Goal: Task Accomplishment & Management: Manage account settings

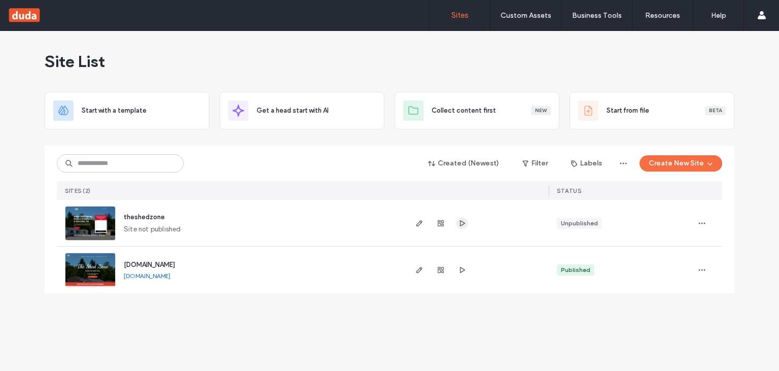
click at [464, 223] on icon "button" at bounding box center [462, 223] width 8 height 8
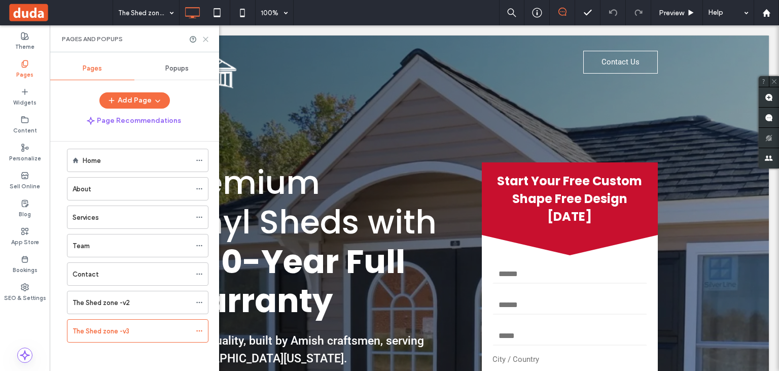
click at [207, 40] on use at bounding box center [205, 39] width 5 height 5
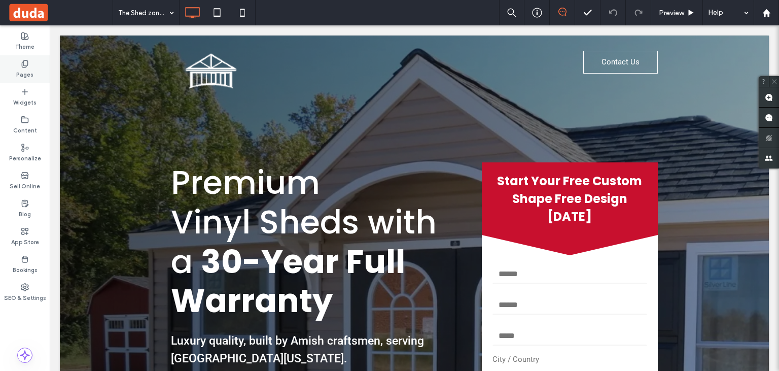
click at [29, 66] on icon at bounding box center [25, 64] width 8 height 8
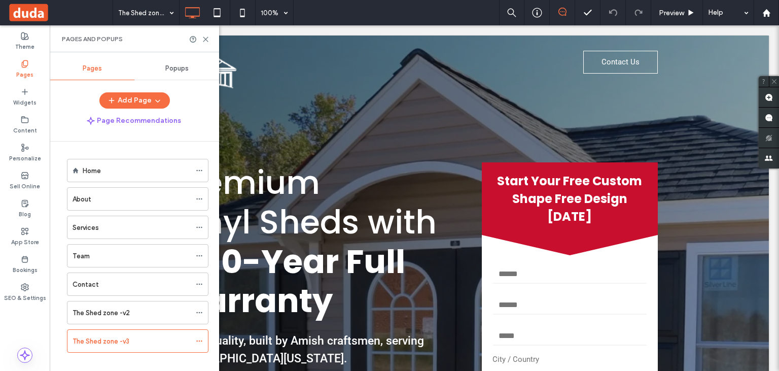
click at [23, 68] on label "Pages" at bounding box center [24, 73] width 17 height 11
click at [25, 279] on div "SEO & Settings" at bounding box center [25, 293] width 50 height 28
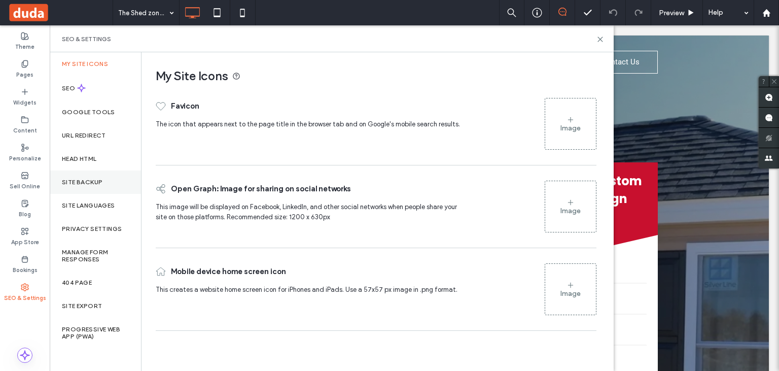
click at [86, 183] on label "Site Backup" at bounding box center [82, 182] width 41 height 7
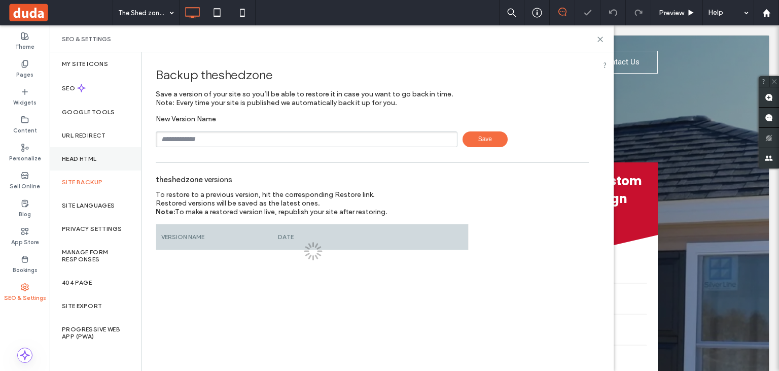
click at [83, 155] on div "Head HTML" at bounding box center [95, 158] width 91 height 23
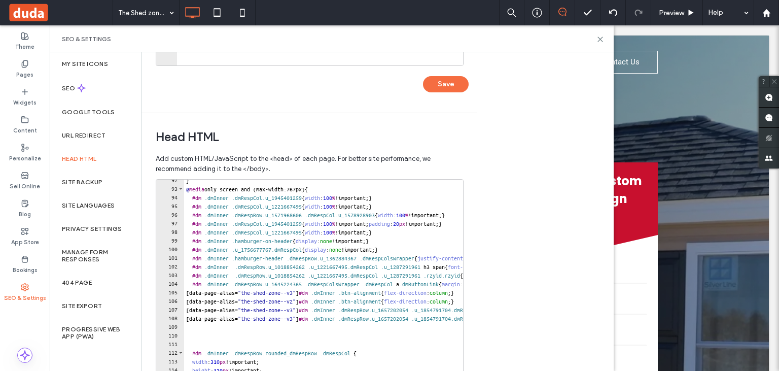
scroll to position [858, 0]
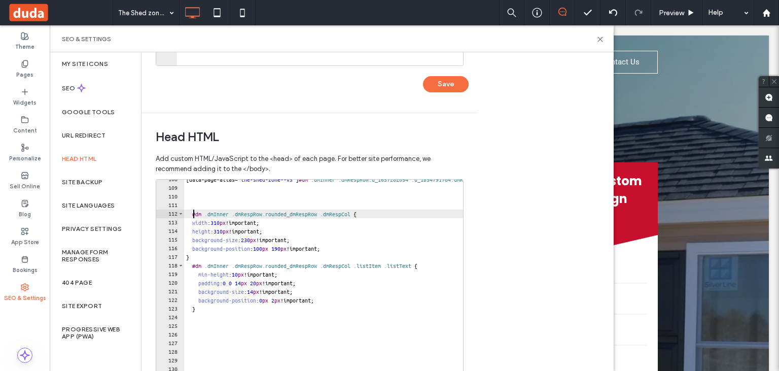
scroll to position [927, 0]
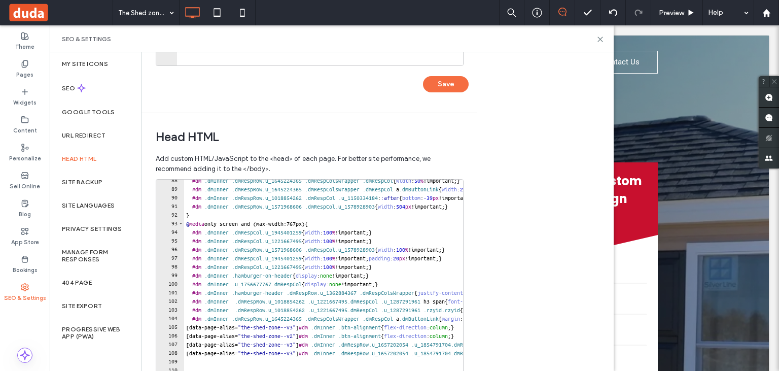
scroll to position [719, 0]
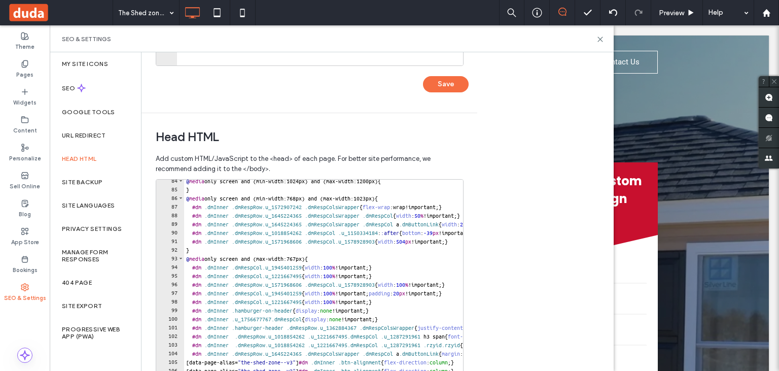
type textarea "*"
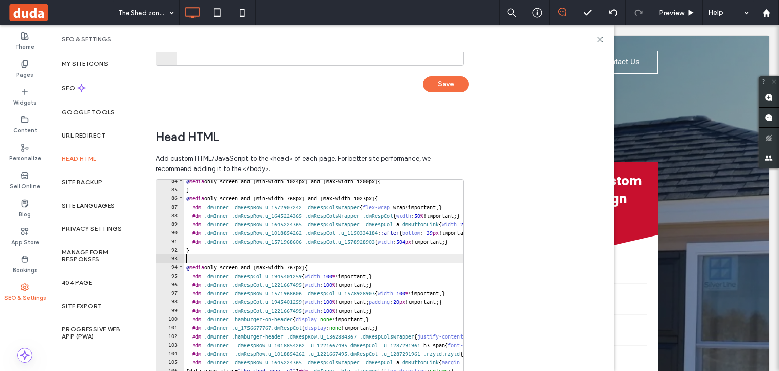
paste textarea "*"
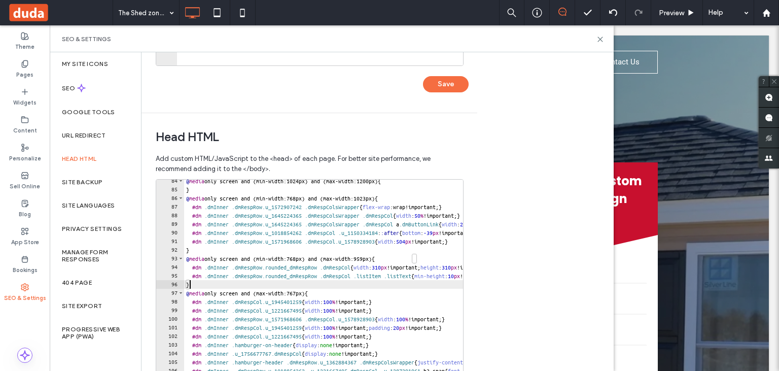
scroll to position [324, 0]
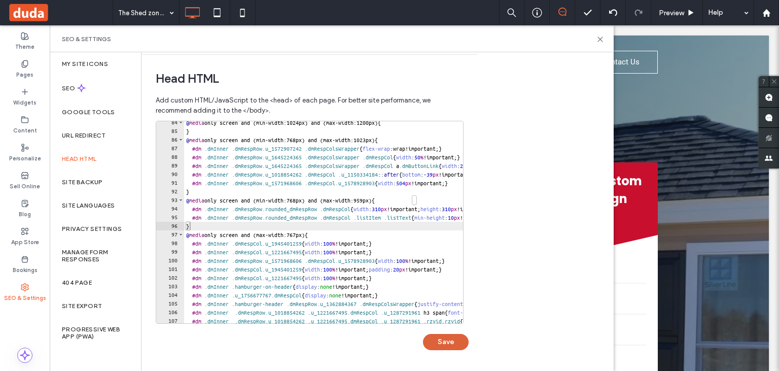
click at [448, 344] on button "Save" at bounding box center [446, 342] width 46 height 16
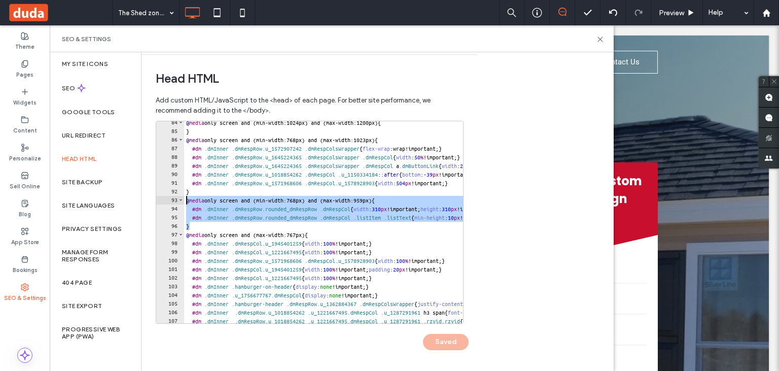
drag, startPoint x: 193, startPoint y: 226, endPoint x: 178, endPoint y: 200, distance: 29.6
click at [178, 200] on div "* 84 85 86 87 88 89 90 91 92 93 94 95 96 97 98 99 100 101 102 103 104 105 106 1…" at bounding box center [310, 222] width 308 height 203
paste textarea "Cursor at row 93"
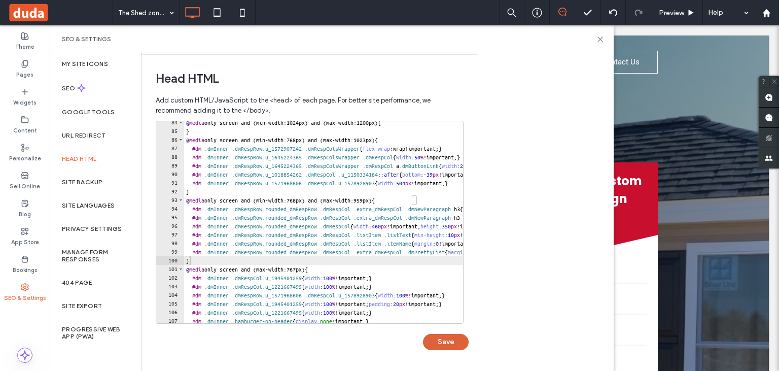
click at [444, 341] on button "Save" at bounding box center [446, 342] width 46 height 16
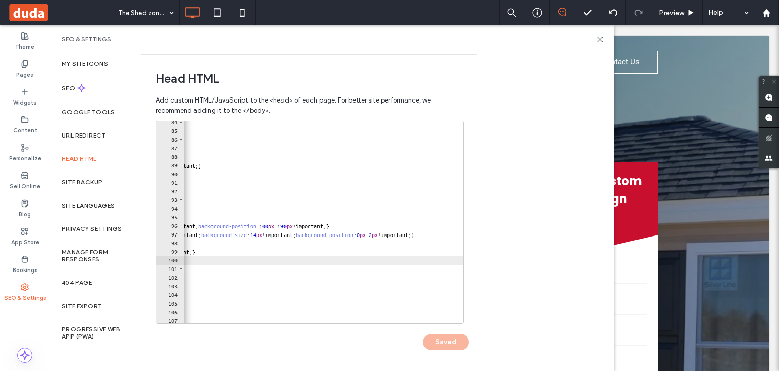
scroll to position [0, 458]
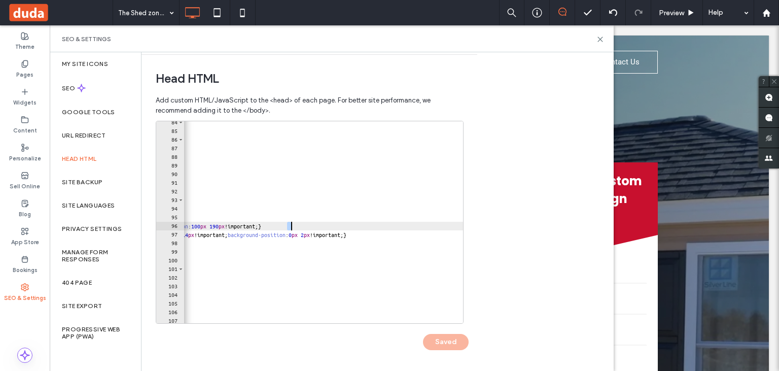
click at [289, 225] on div "@ media only screen and (min-width:1024px) and (max-width:1200px) { } @ media o…" at bounding box center [733, 227] width 2013 height 219
drag, startPoint x: 304, startPoint y: 222, endPoint x: 311, endPoint y: 223, distance: 7.2
click at [311, 223] on div "@ media only screen and (min-width:1024px) and (max-width:1200px) { } @ media o…" at bounding box center [733, 227] width 2013 height 219
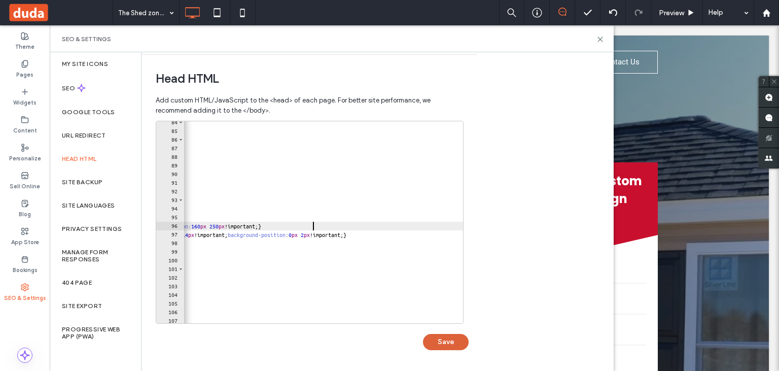
click at [454, 342] on button "Save" at bounding box center [446, 342] width 46 height 16
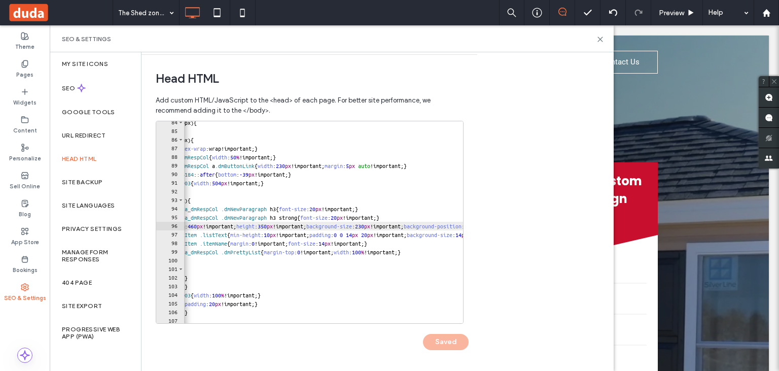
scroll to position [0, 276]
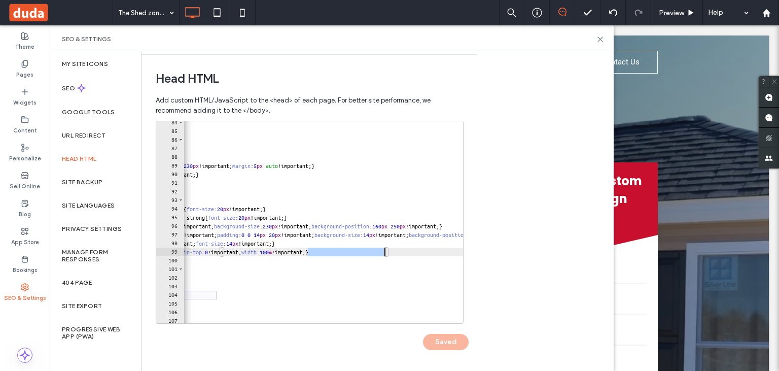
drag, startPoint x: 307, startPoint y: 250, endPoint x: 384, endPoint y: 250, distance: 76.1
type textarea "**********"
click at [444, 339] on button "Save" at bounding box center [446, 342] width 46 height 16
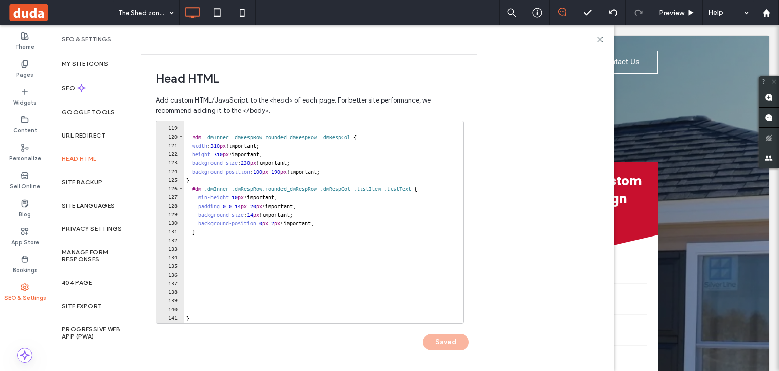
scroll to position [1081, 0]
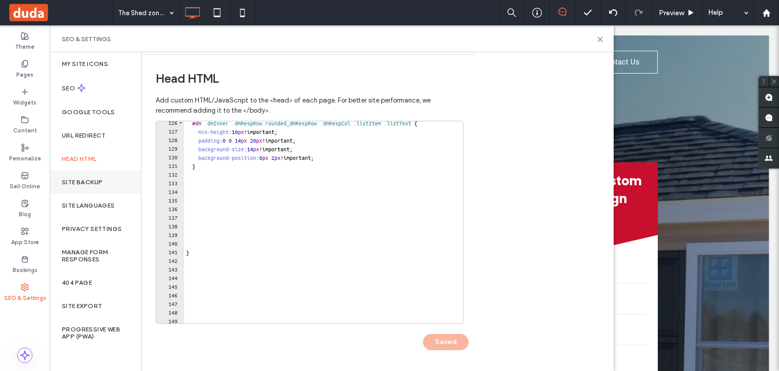
click at [89, 179] on label "Site Backup" at bounding box center [82, 182] width 41 height 7
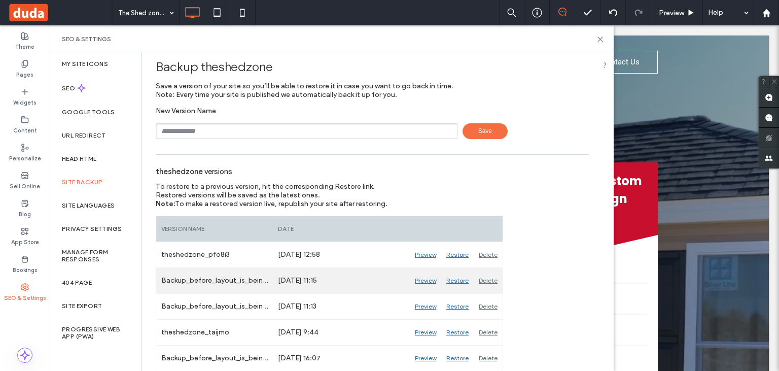
scroll to position [0, 0]
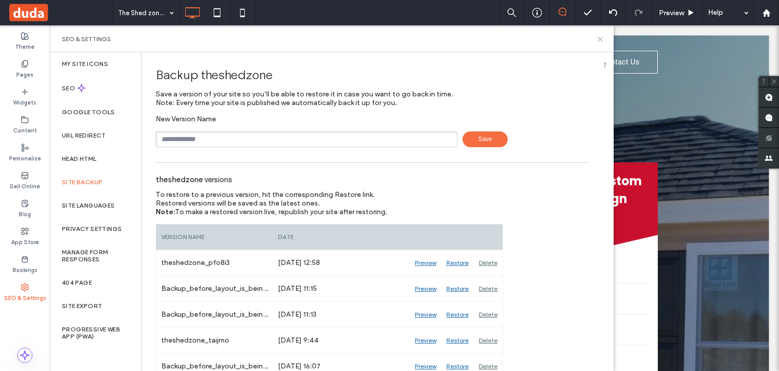
click at [601, 37] on icon at bounding box center [601, 40] width 8 height 8
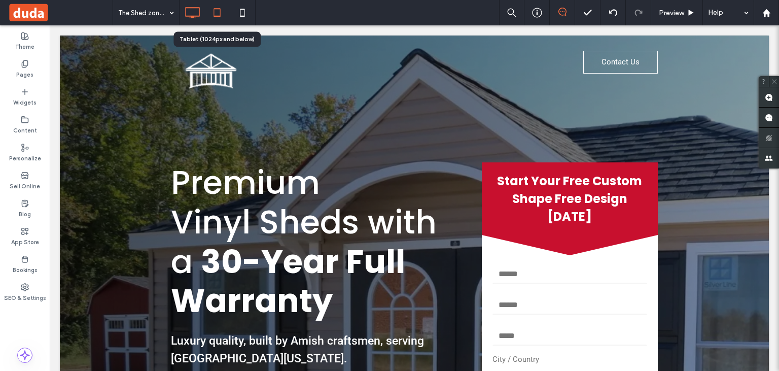
click at [220, 9] on use at bounding box center [217, 12] width 7 height 9
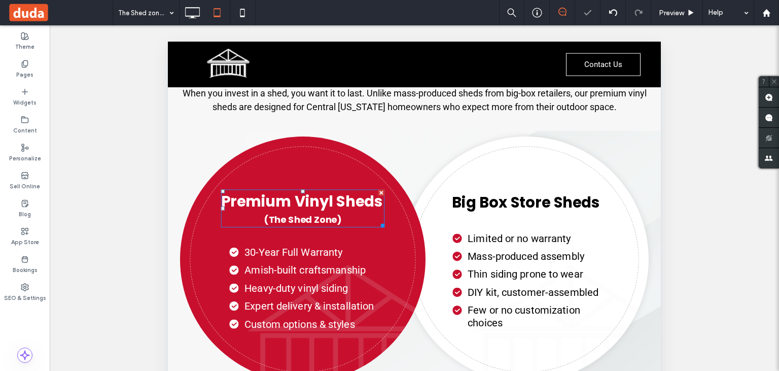
scroll to position [750, 0]
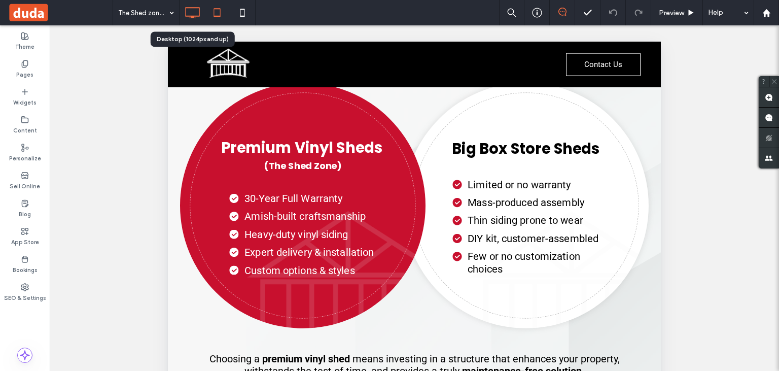
click at [195, 7] on icon at bounding box center [192, 13] width 20 height 20
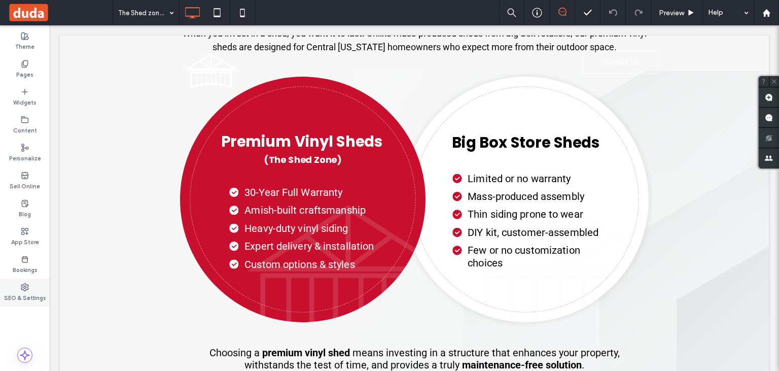
click at [25, 295] on label "SEO & Settings" at bounding box center [25, 296] width 42 height 11
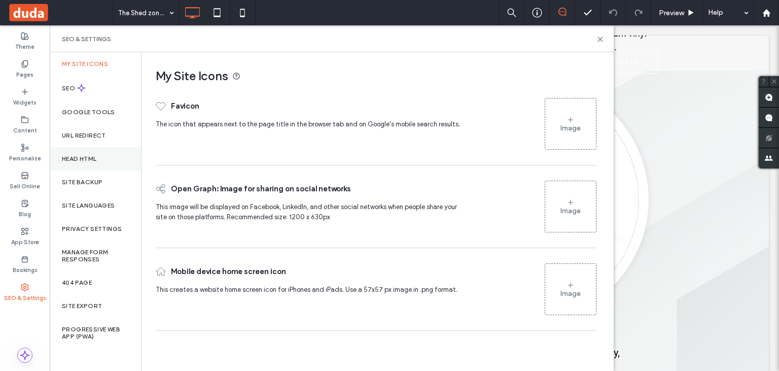
click at [92, 159] on label "Head HTML" at bounding box center [79, 158] width 35 height 7
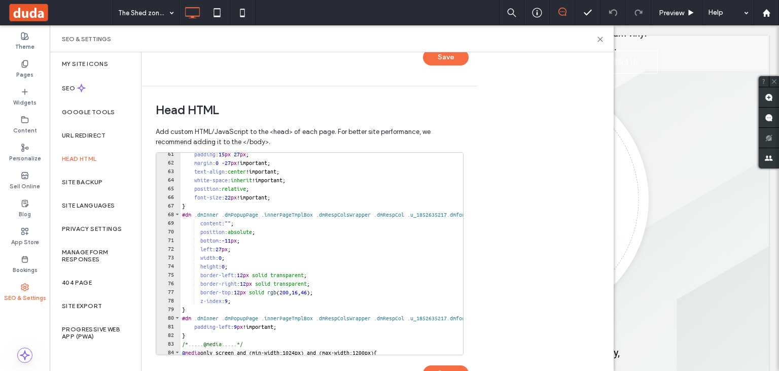
scroll to position [660, 0]
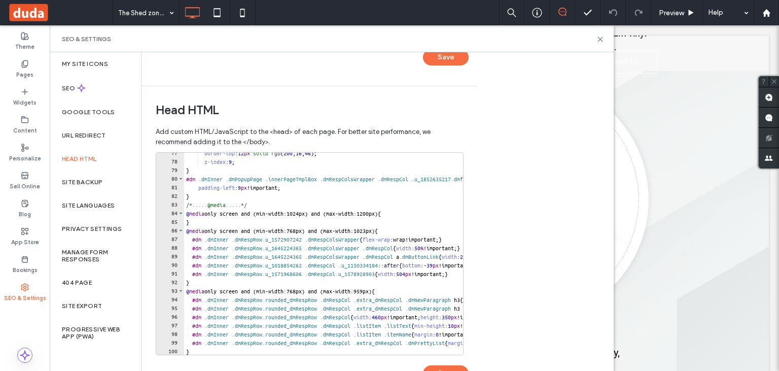
type textarea "**********"
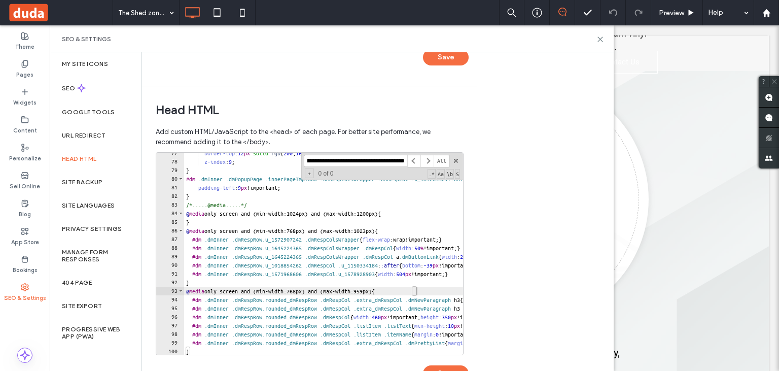
scroll to position [0, 4]
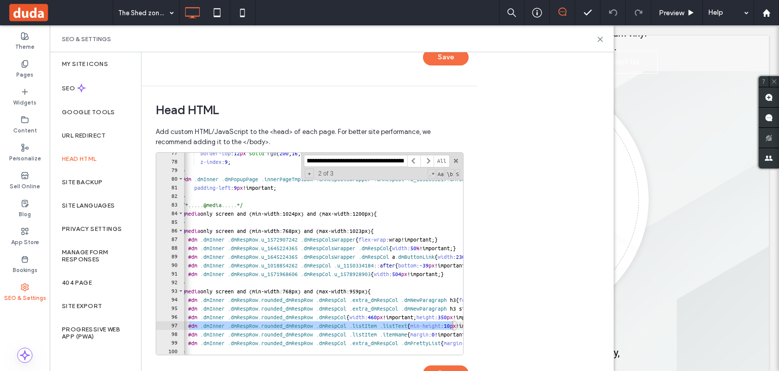
type input "**********"
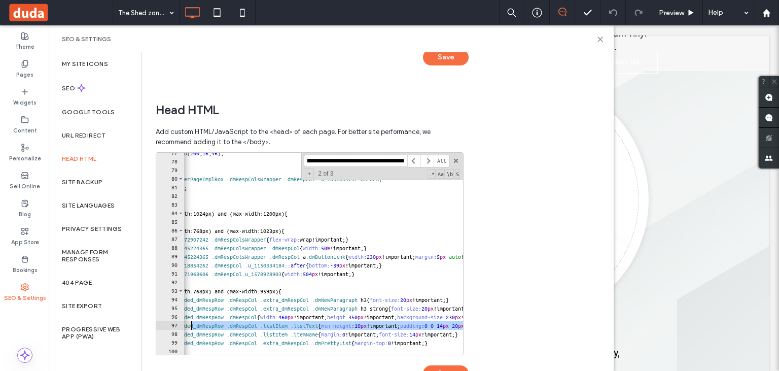
scroll to position [0, 129]
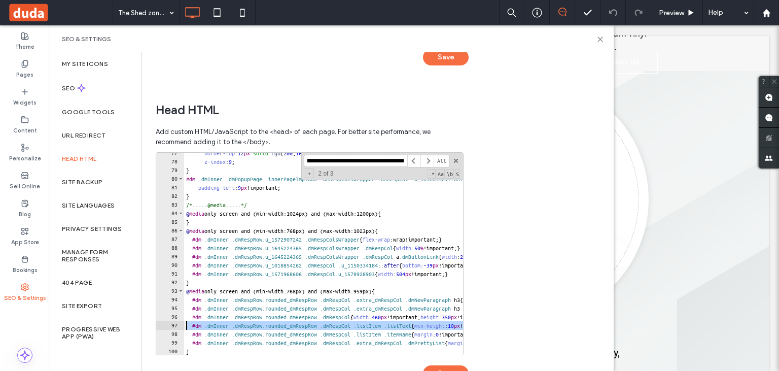
drag, startPoint x: 432, startPoint y: 325, endPoint x: 165, endPoint y: 325, distance: 266.8
click at [165, 325] on div "**********" at bounding box center [310, 253] width 308 height 203
paste textarea "Cursor at row 97"
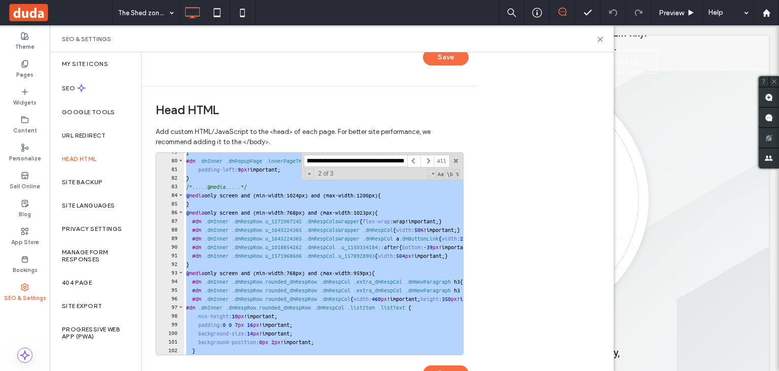
paste textarea "Cursor at row 156"
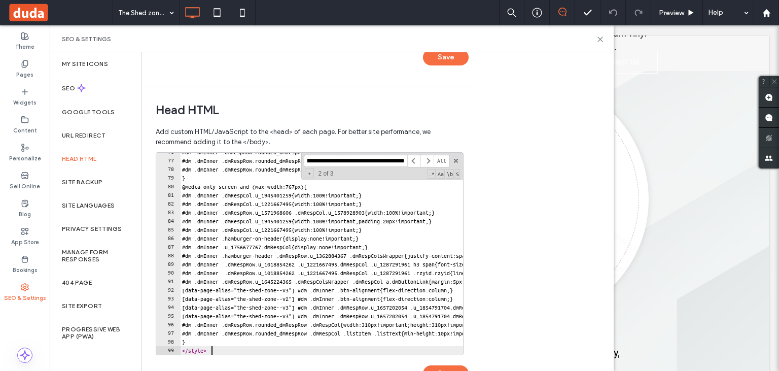
scroll to position [651, 0]
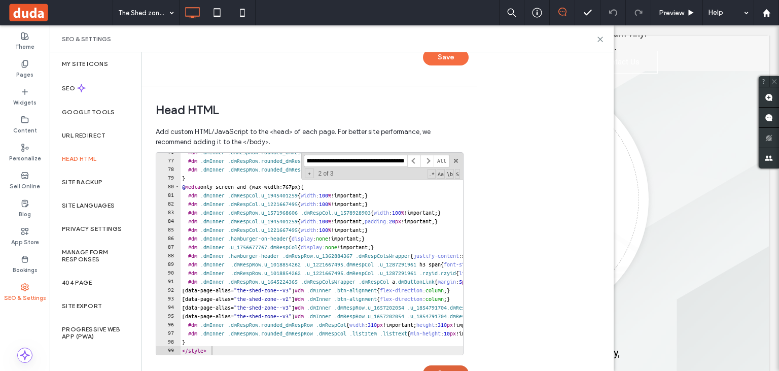
click at [449, 369] on button "Save" at bounding box center [446, 373] width 46 height 16
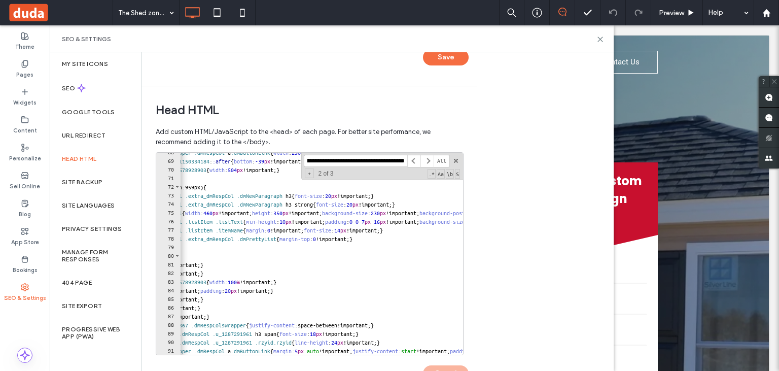
scroll to position [0, 179]
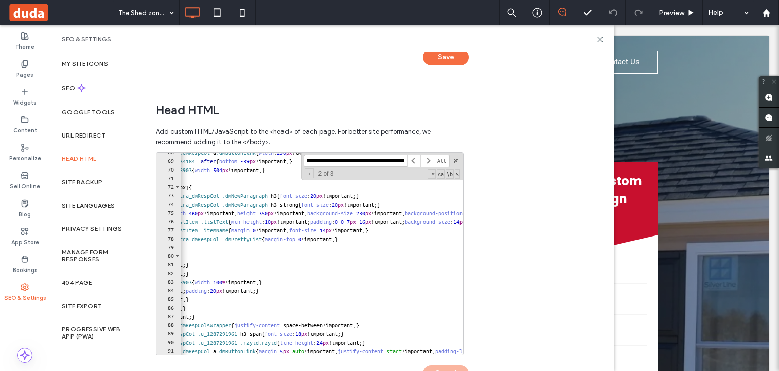
paste textarea "Cursor at row 75"
click at [451, 367] on button "Save" at bounding box center [446, 373] width 46 height 16
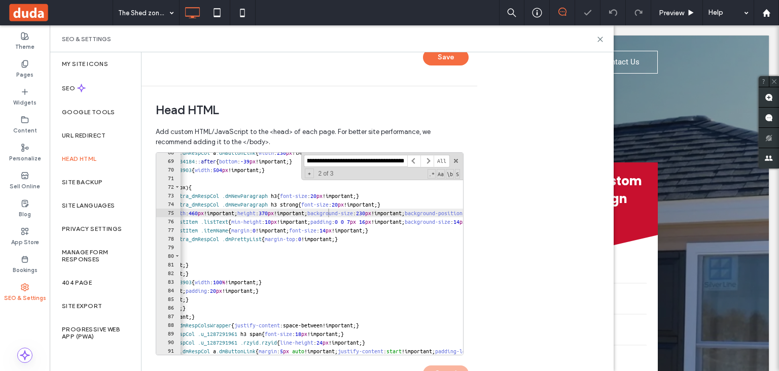
scroll to position [0, 0]
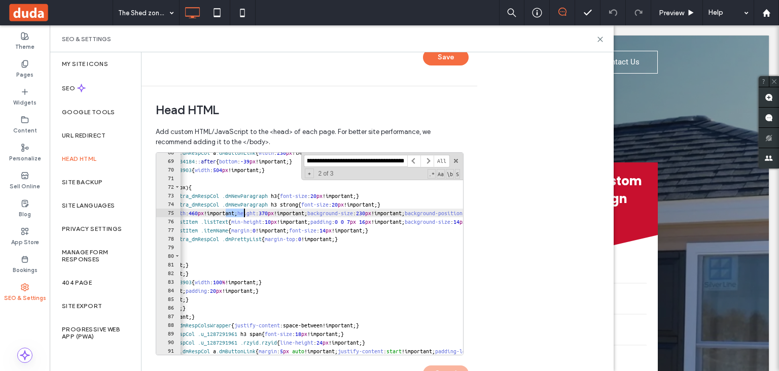
paste textarea "Cursor at row 75"
type textarea "**********"
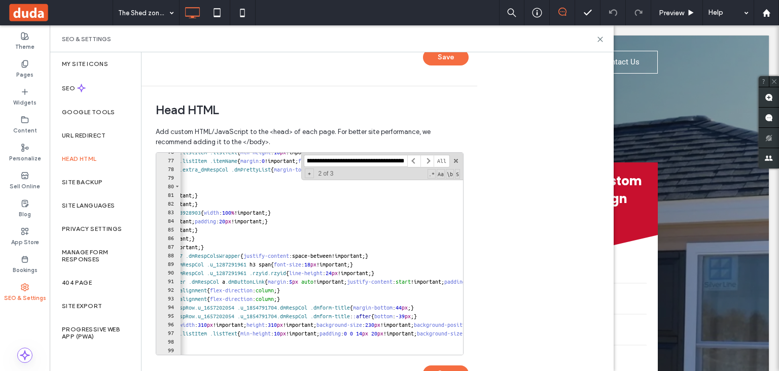
scroll to position [0, 129]
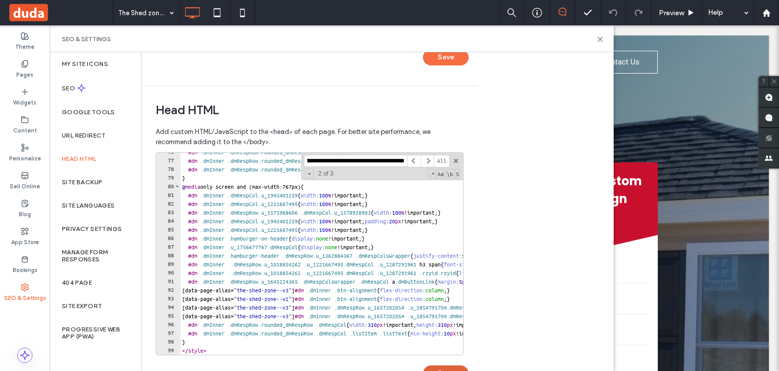
click at [443, 370] on button "Save" at bounding box center [446, 373] width 46 height 16
